Goal: Task Accomplishment & Management: Use online tool/utility

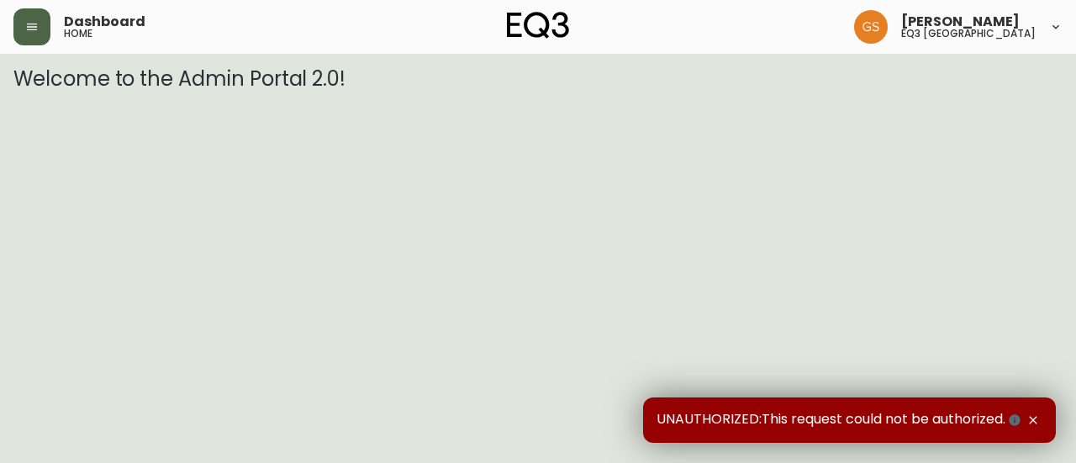
click at [34, 13] on button "button" at bounding box center [31, 26] width 37 height 37
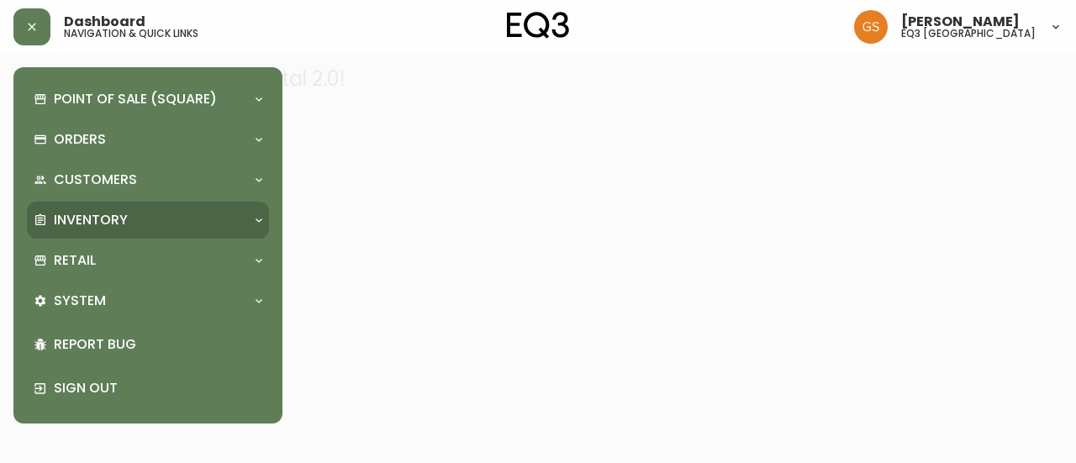
click at [203, 228] on div "Inventory" at bounding box center [140, 220] width 212 height 18
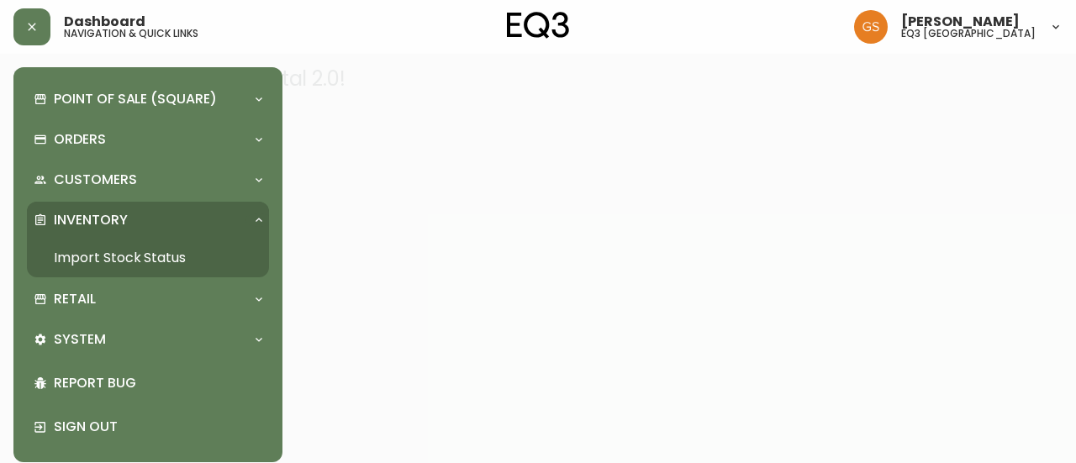
click at [151, 250] on link "Import Stock Status" at bounding box center [148, 258] width 242 height 39
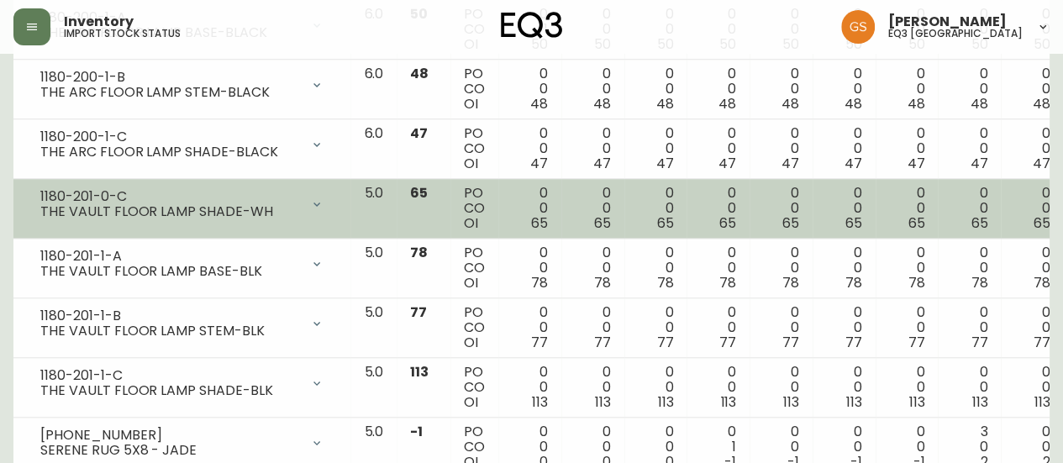
scroll to position [925, 0]
